Goal: Information Seeking & Learning: Find specific fact

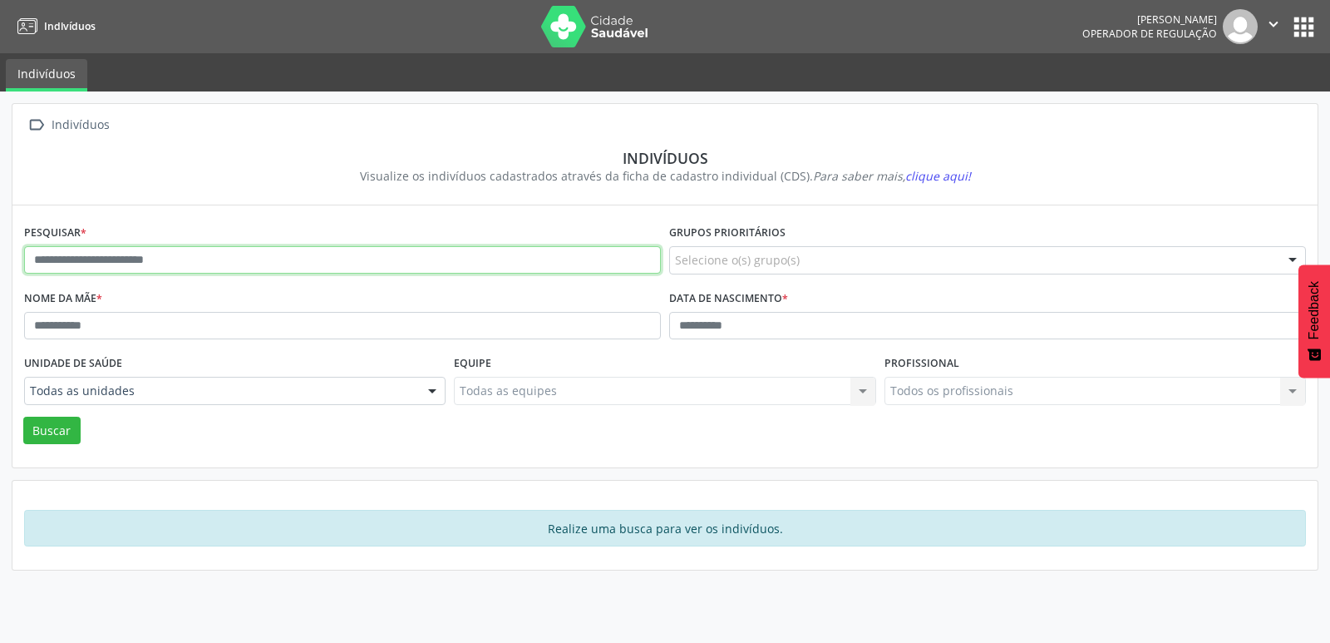
click at [160, 264] on input "text" at bounding box center [342, 260] width 637 height 28
type input "**********"
click at [23, 416] on button "Buscar" at bounding box center [51, 430] width 57 height 28
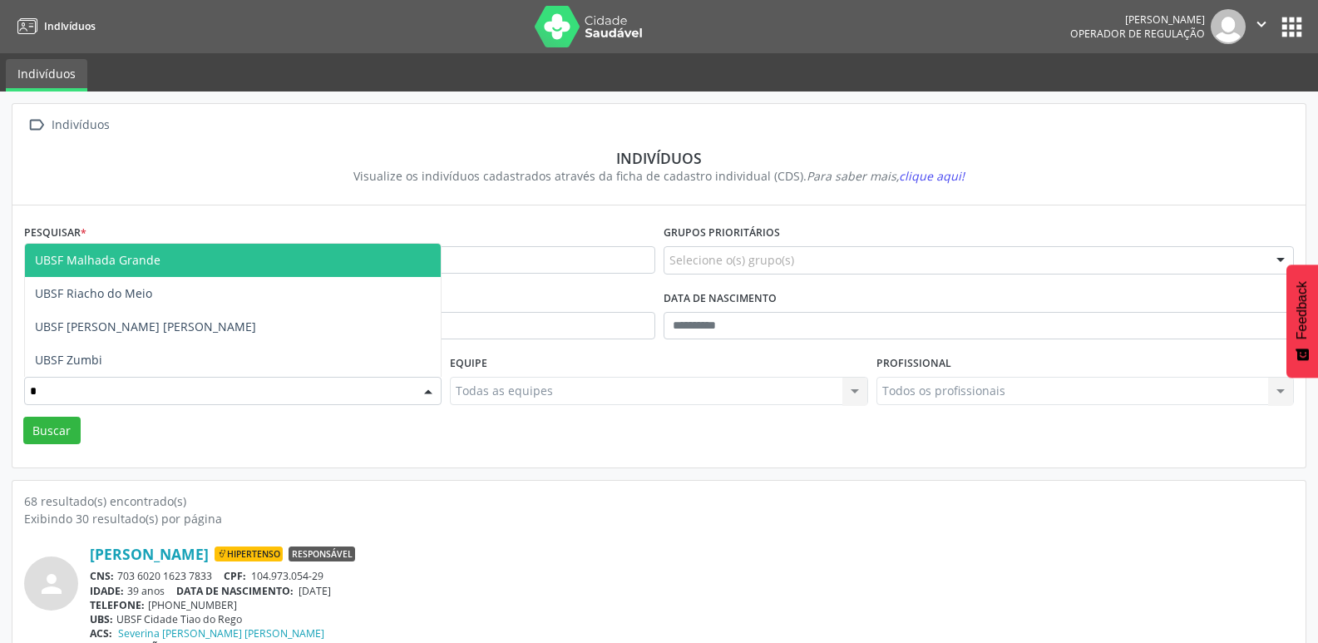
type input "**"
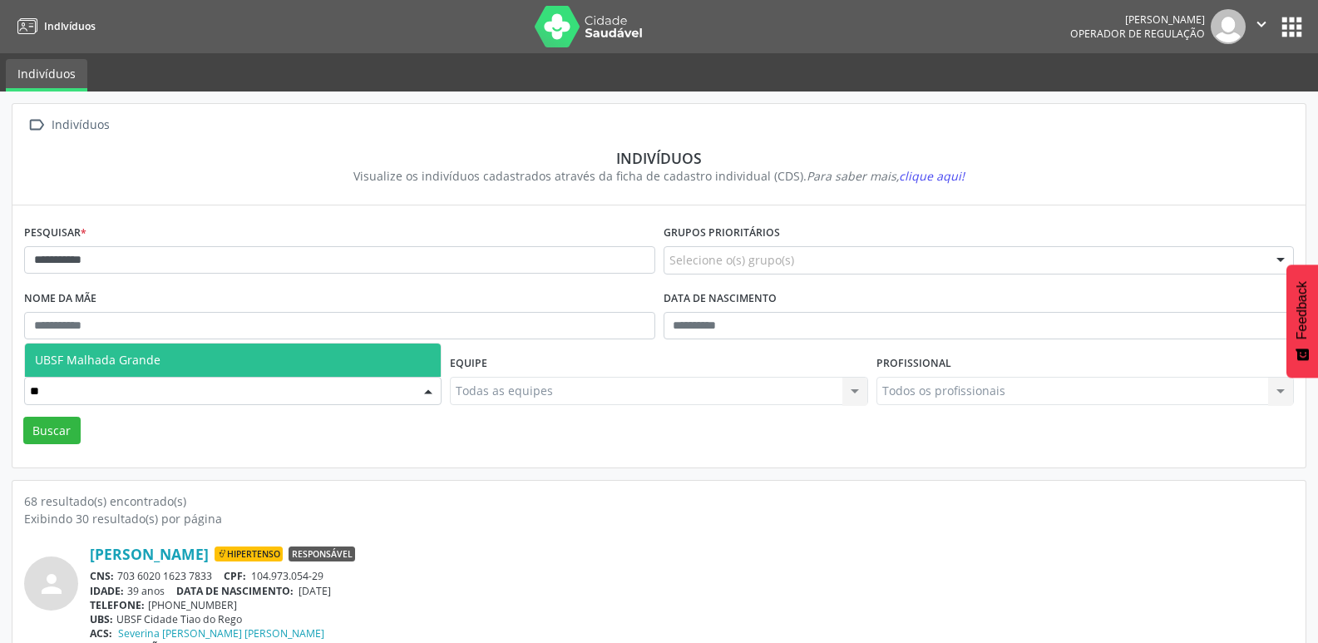
click at [129, 362] on span "UBSF Malhada Grande" at bounding box center [98, 360] width 126 height 16
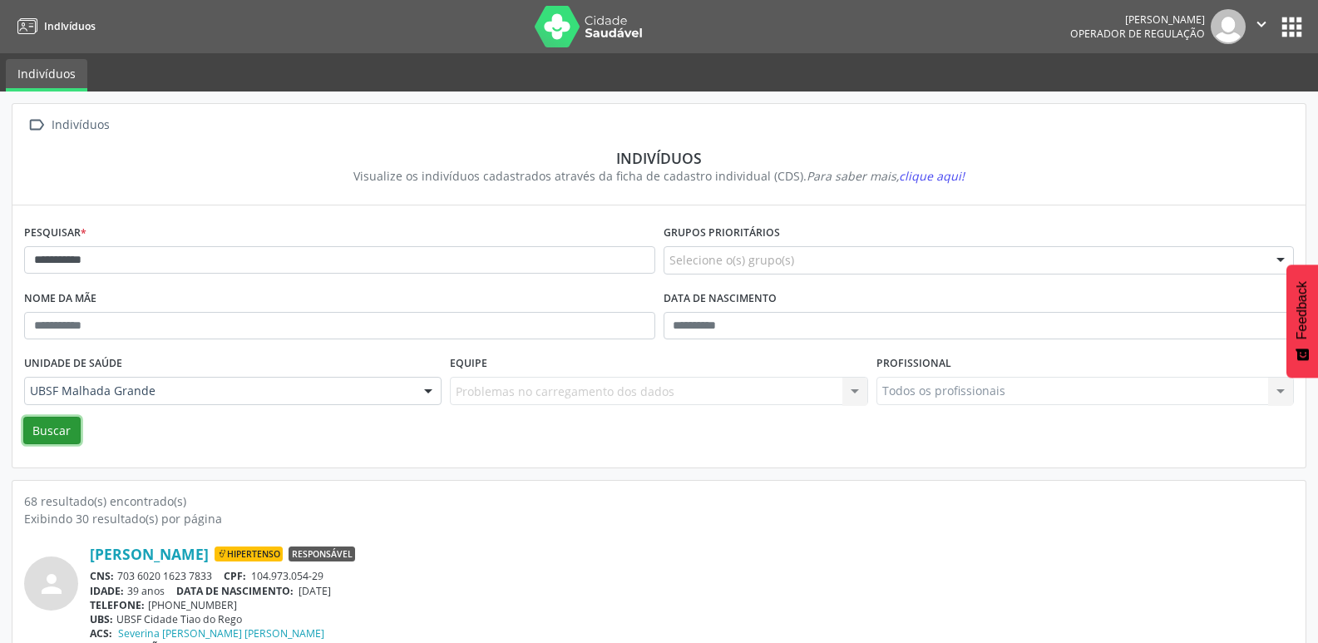
click at [67, 431] on button "Buscar" at bounding box center [51, 430] width 57 height 28
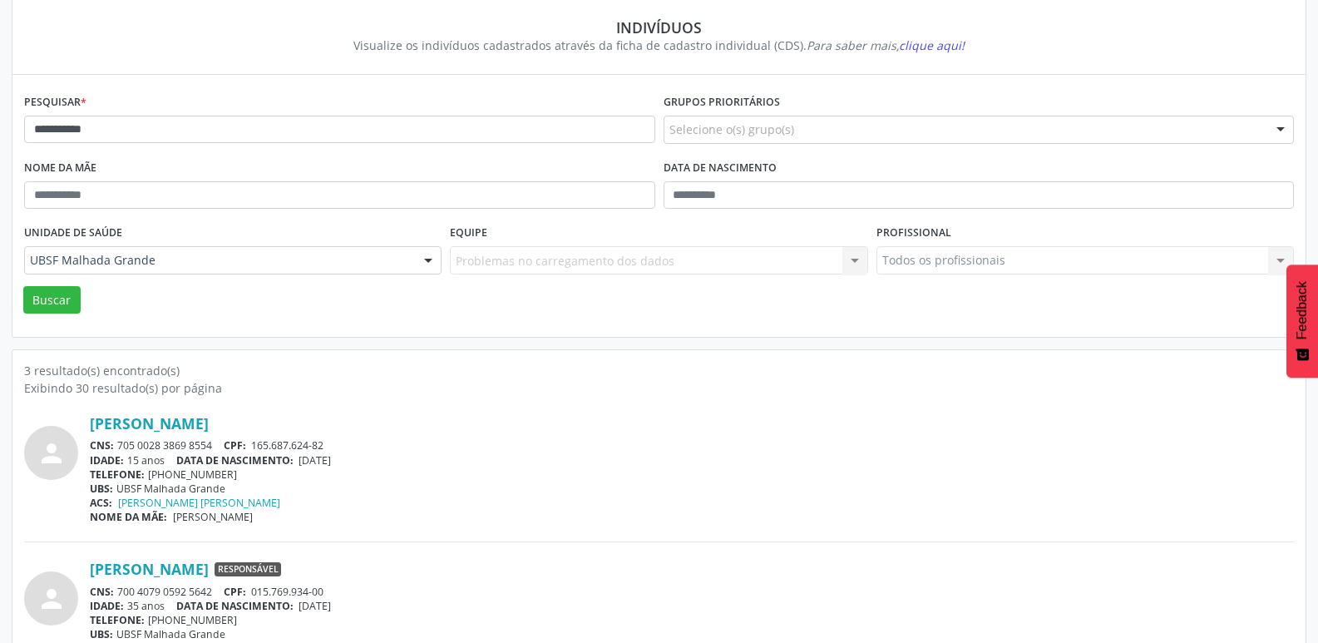
scroll to position [328, 0]
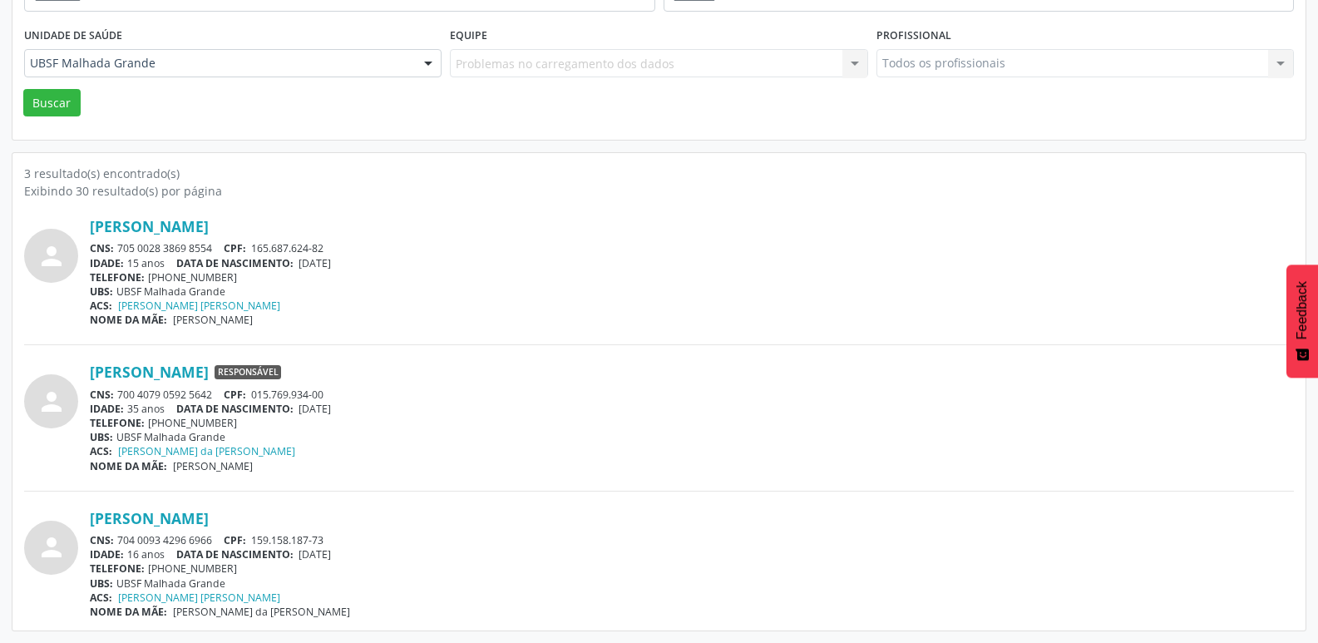
drag, startPoint x: 214, startPoint y: 539, endPoint x: 118, endPoint y: 540, distance: 95.6
click at [118, 540] on div "CNS: 704 0093 4296 6966 CPF: 159.158.187-73" at bounding box center [692, 540] width 1204 height 14
copy div "704 0093 4296 6966"
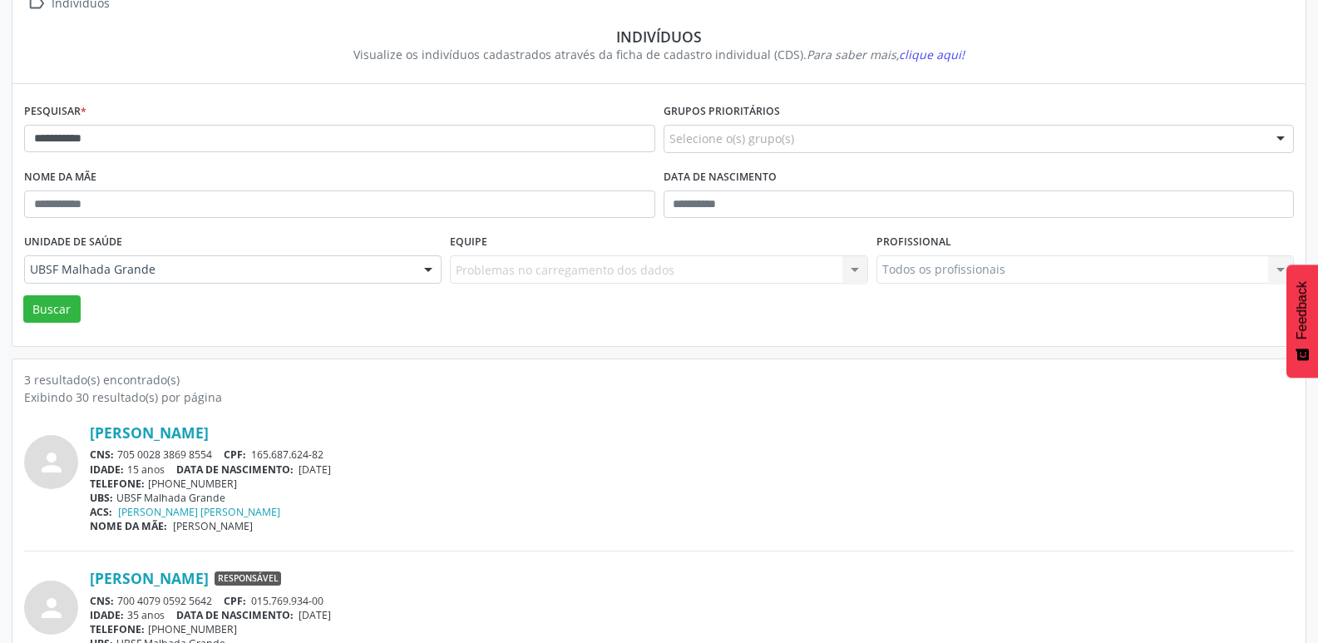
scroll to position [0, 0]
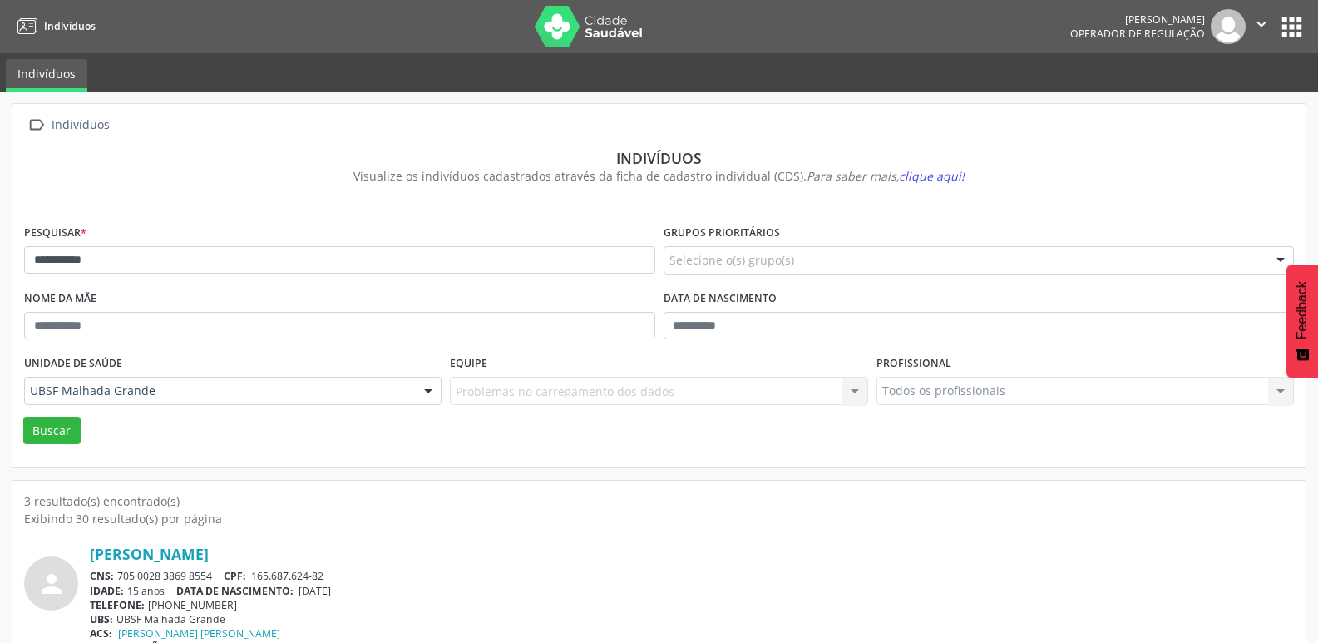
click at [1288, 34] on button "apps" at bounding box center [1291, 26] width 29 height 29
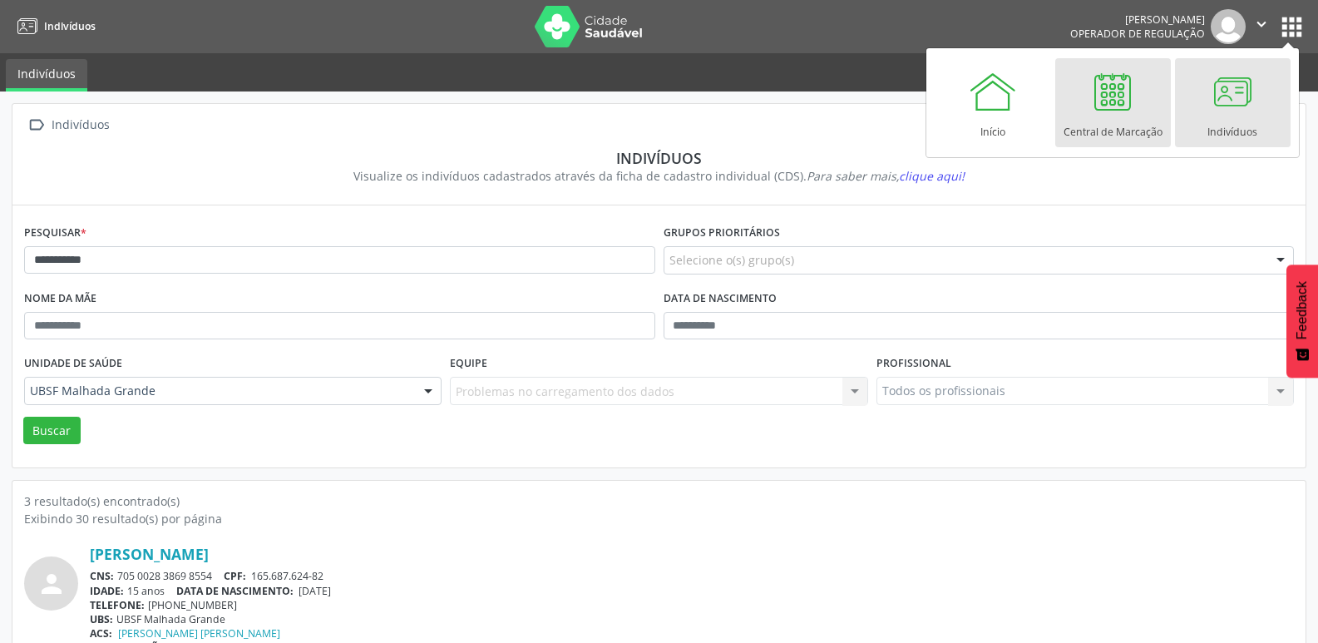
click at [1126, 121] on div "Central de Marcação" at bounding box center [1112, 127] width 99 height 22
